Goal: Information Seeking & Learning: Understand process/instructions

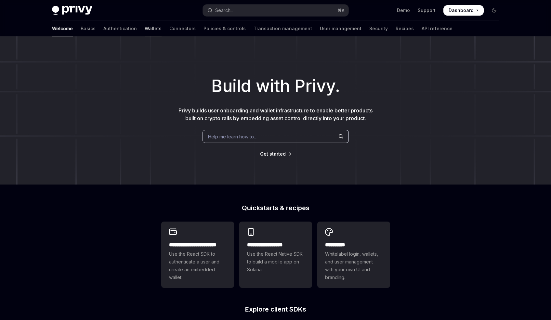
click at [145, 30] on link "Wallets" at bounding box center [153, 29] width 17 height 16
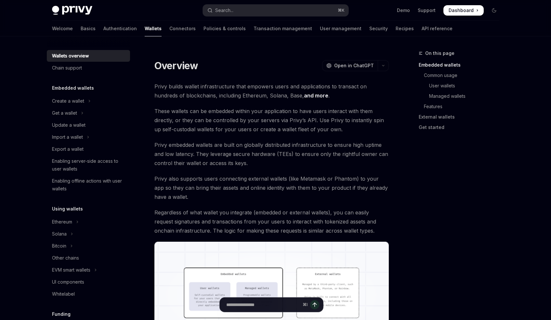
scroll to position [57, 0]
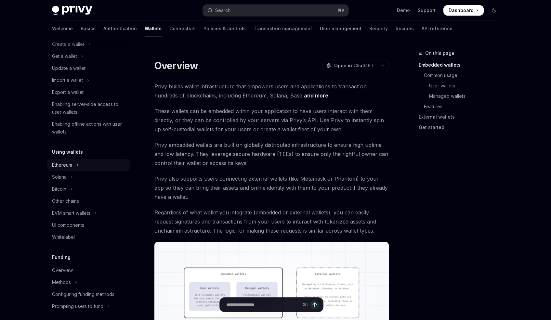
click at [70, 167] on div "Ethereum" at bounding box center [62, 165] width 20 height 8
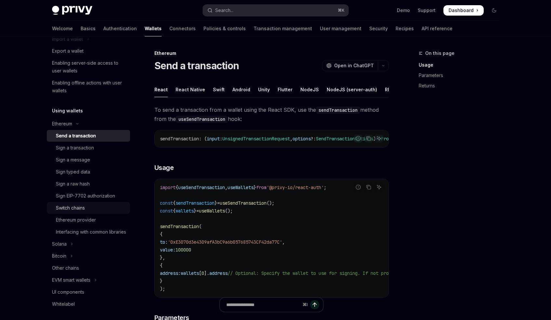
scroll to position [136, 0]
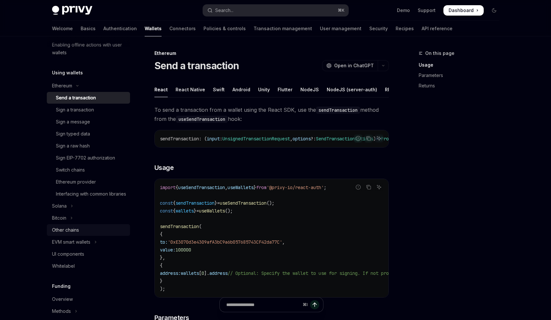
click at [88, 234] on div "Other chains" at bounding box center [89, 230] width 74 height 8
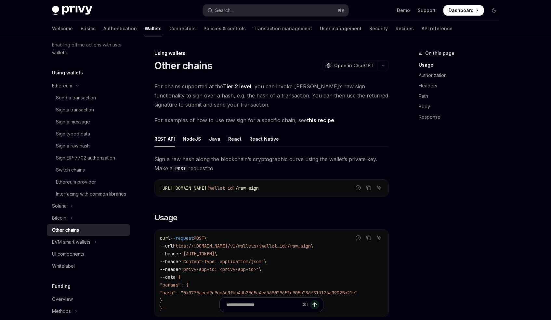
click at [88, 234] on div "Other chains" at bounding box center [89, 230] width 74 height 8
click at [236, 138] on div "React" at bounding box center [234, 138] width 13 height 15
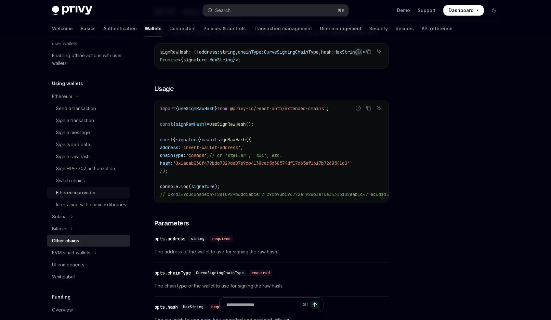
scroll to position [82, 0]
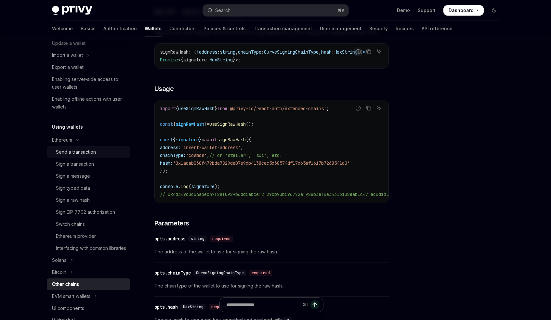
click at [77, 152] on div "Send a transaction" at bounding box center [76, 152] width 40 height 8
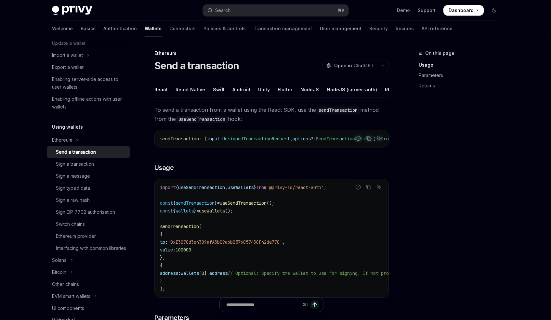
drag, startPoint x: 209, startPoint y: 151, endPoint x: 305, endPoint y: 149, distance: 96.6
click at [305, 147] on div "sendTransaction : ( input : UnsignedTransactionRequest , options ?: SendTransac…" at bounding box center [272, 138] width 234 height 17
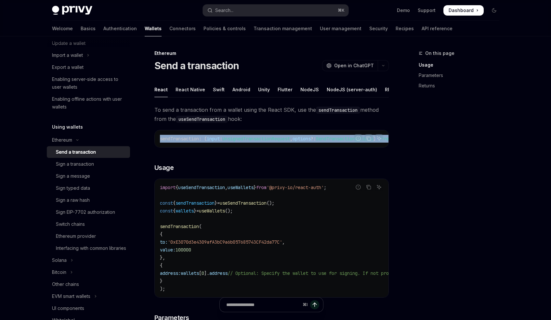
drag, startPoint x: 294, startPoint y: 154, endPoint x: 365, endPoint y: 153, distance: 70.6
click at [365, 148] on div "Report incorrect code Copy Ask AI sendTransaction : ( input : UnsignedTransacti…" at bounding box center [271, 139] width 234 height 18
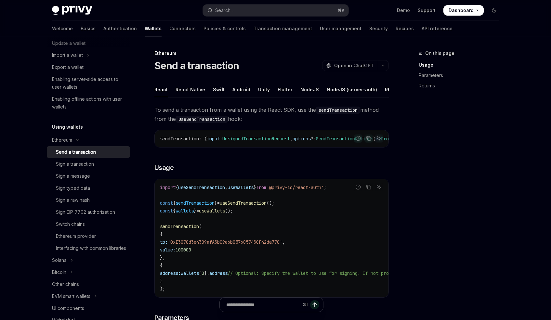
click at [307, 147] on div "sendTransaction : ( input : UnsignedTransactionRequest , options ?: SendTransac…" at bounding box center [272, 138] width 234 height 17
click at [288, 210] on code "import { useSendTransaction , useWallets } from '@privy-io/react-auth' ; const …" at bounding box center [330, 238] width 341 height 109
drag, startPoint x: 160, startPoint y: 212, endPoint x: 301, endPoint y: 210, distance: 141.1
click at [301, 210] on code "import { useSendTransaction , useWallets } from '@privy-io/react-auth' ; const …" at bounding box center [330, 238] width 341 height 109
copy span "const { sendTransaction } = useSendTransaction ();"
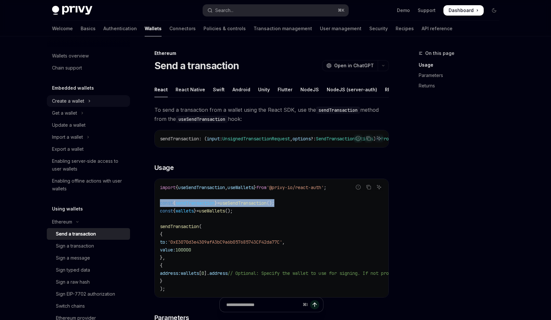
click at [67, 104] on div "Create a wallet" at bounding box center [68, 101] width 32 height 8
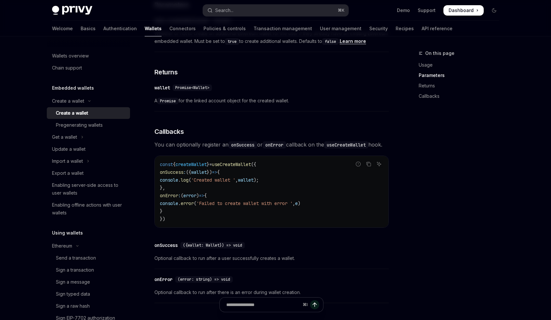
scroll to position [470, 0]
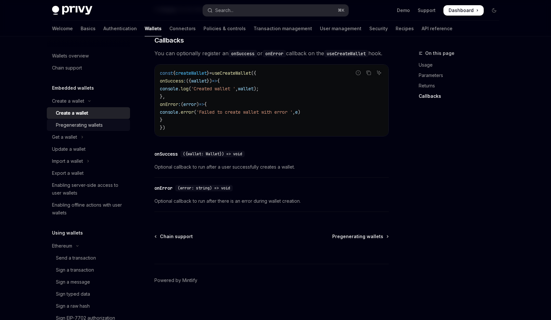
click at [80, 128] on div "Pregenerating wallets" at bounding box center [79, 125] width 47 height 8
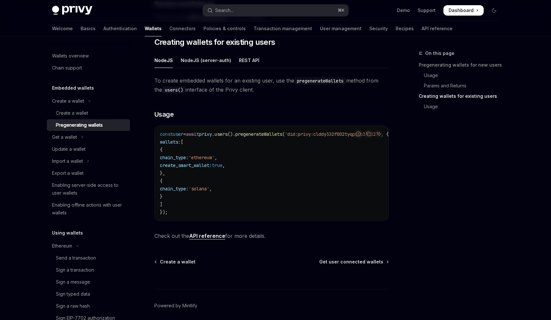
scroll to position [365, 0]
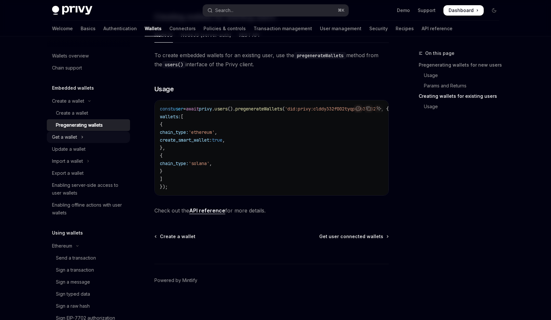
click at [72, 137] on div "Get a wallet" at bounding box center [64, 137] width 25 height 8
type textarea "*"
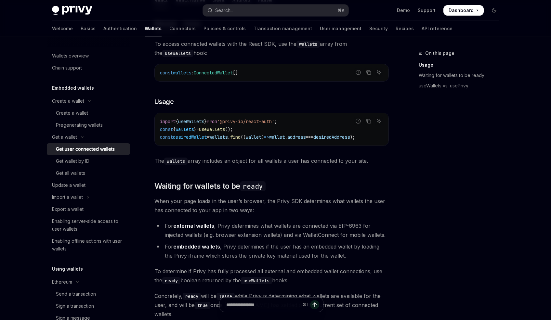
scroll to position [296, 0]
